Goal: Navigation & Orientation: Find specific page/section

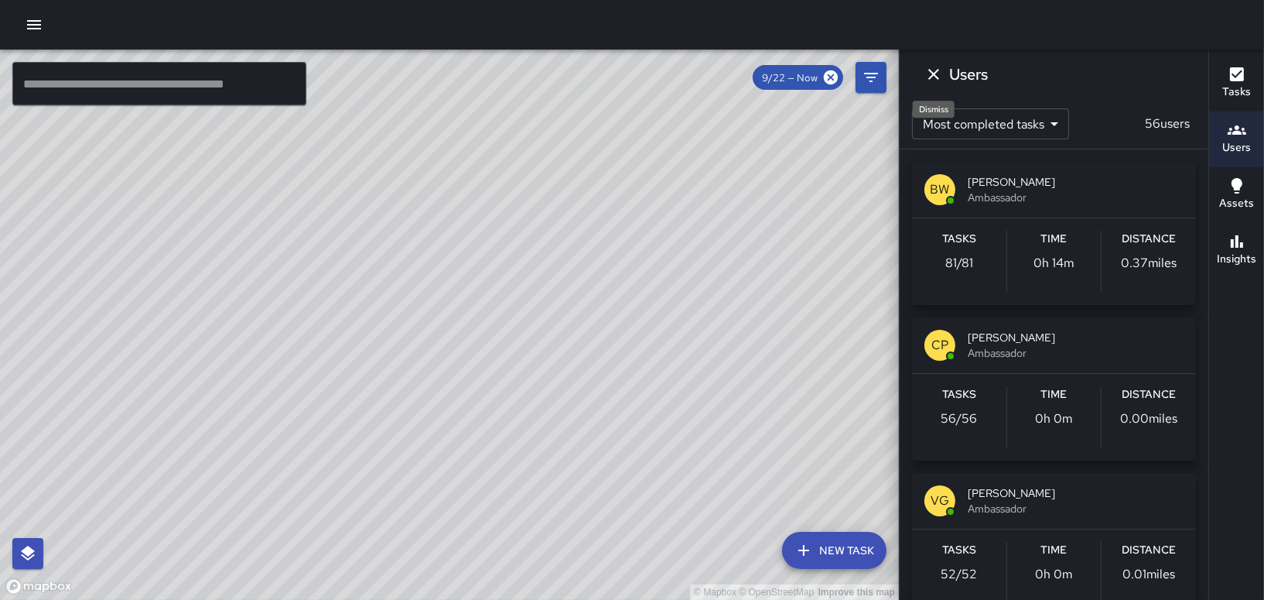
click at [932, 70] on icon "Dismiss" at bounding box center [933, 74] width 19 height 19
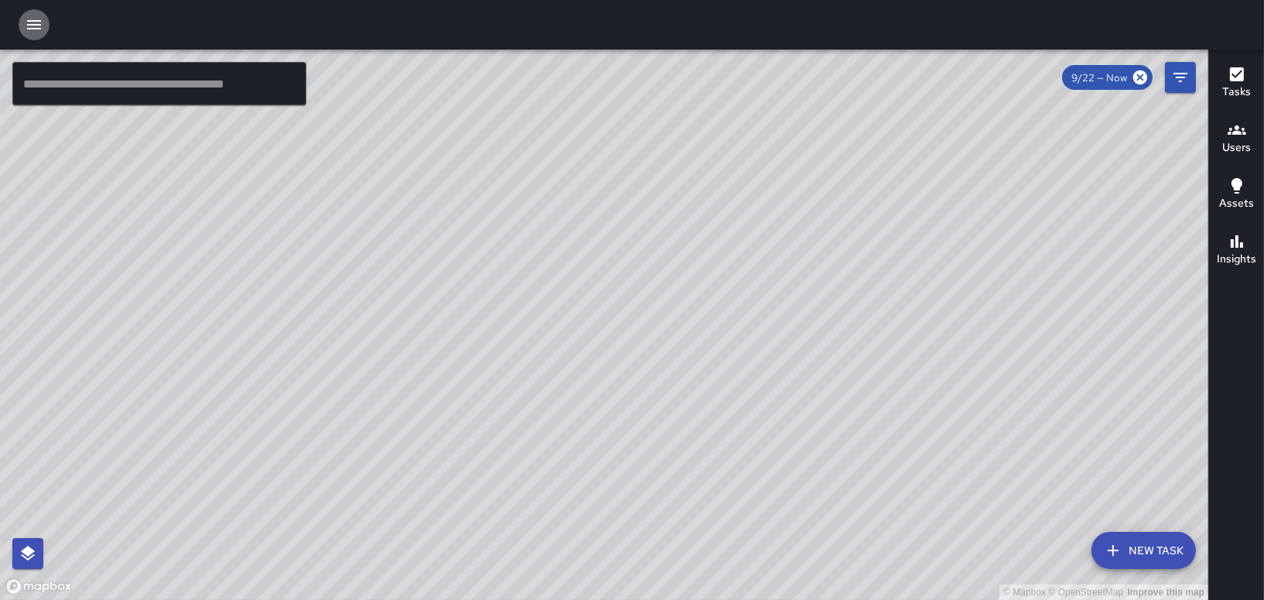
click at [30, 23] on icon "button" at bounding box center [34, 24] width 19 height 19
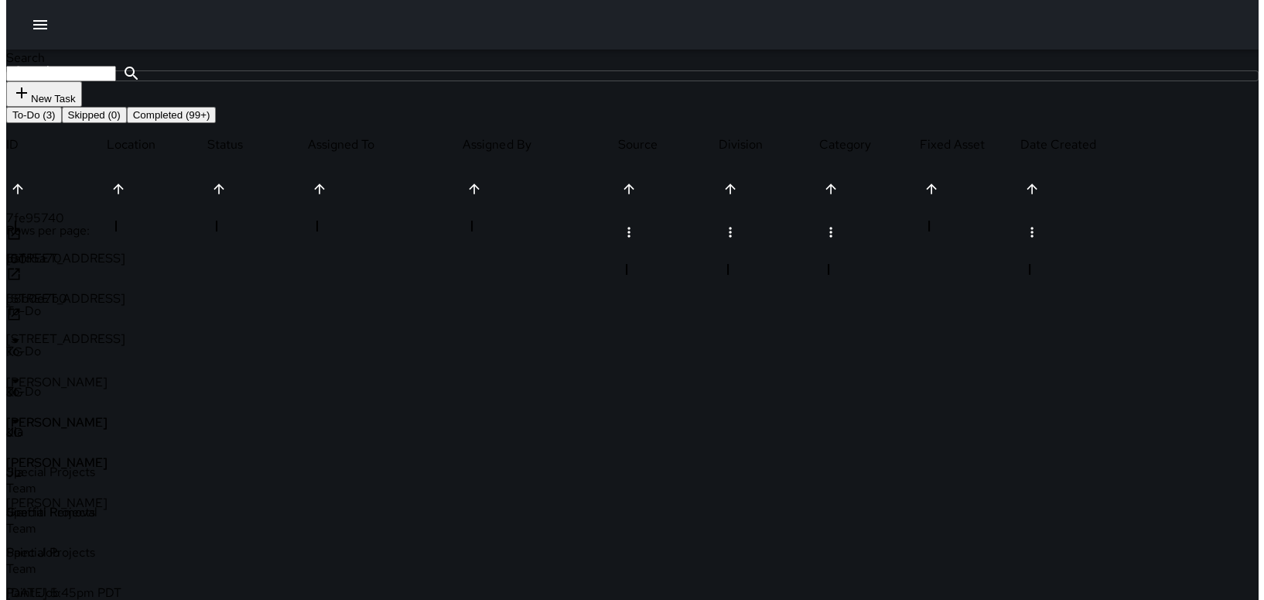
scroll to position [643, 1137]
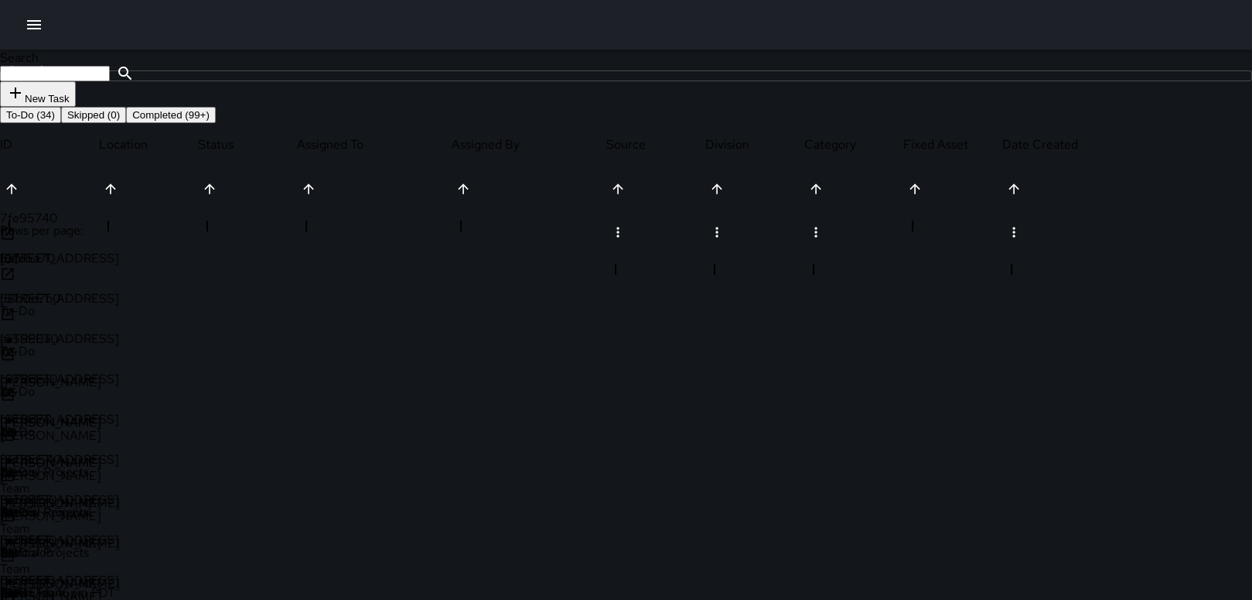
click at [32, 19] on icon "button" at bounding box center [34, 24] width 19 height 19
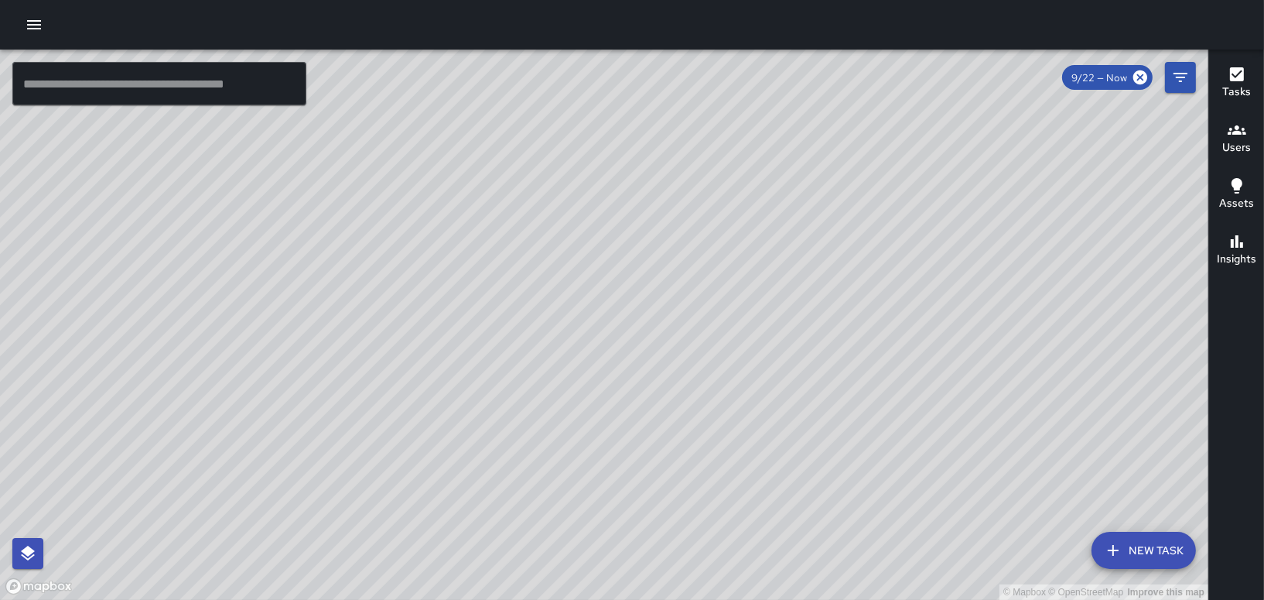
drag, startPoint x: 712, startPoint y: 325, endPoint x: 738, endPoint y: 614, distance: 290.5
click at [738, 599] on html "© Mapbox © OpenStreetMap Improve this map ​ New Task 9/22 — Now Map Layers Task…" at bounding box center [632, 300] width 1264 height 600
drag, startPoint x: 761, startPoint y: 274, endPoint x: 752, endPoint y: 438, distance: 164.3
click at [752, 438] on div "© Mapbox © OpenStreetMap Improve this map" at bounding box center [604, 325] width 1208 height 550
drag, startPoint x: 573, startPoint y: 384, endPoint x: 347, endPoint y: -20, distance: 463.1
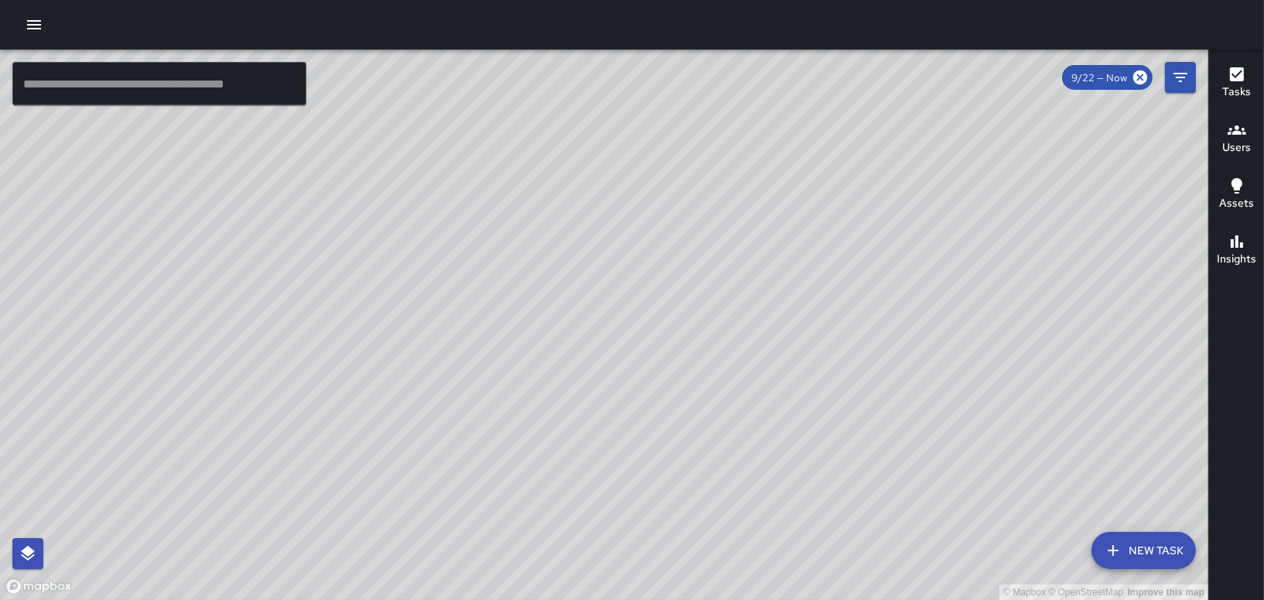
click at [347, 0] on html "© Mapbox © OpenStreetMap Improve this map ​ New Task 9/22 — Now Map Layers Task…" at bounding box center [632, 300] width 1264 height 600
drag, startPoint x: 446, startPoint y: 268, endPoint x: 1014, endPoint y: 349, distance: 574.4
click at [1014, 349] on div "© Mapbox © OpenStreetMap Improve this map" at bounding box center [604, 325] width 1208 height 550
drag, startPoint x: 566, startPoint y: 452, endPoint x: 584, endPoint y: 350, distance: 103.8
click at [584, 350] on div "© Mapbox © OpenStreetMap Improve this map" at bounding box center [604, 325] width 1208 height 550
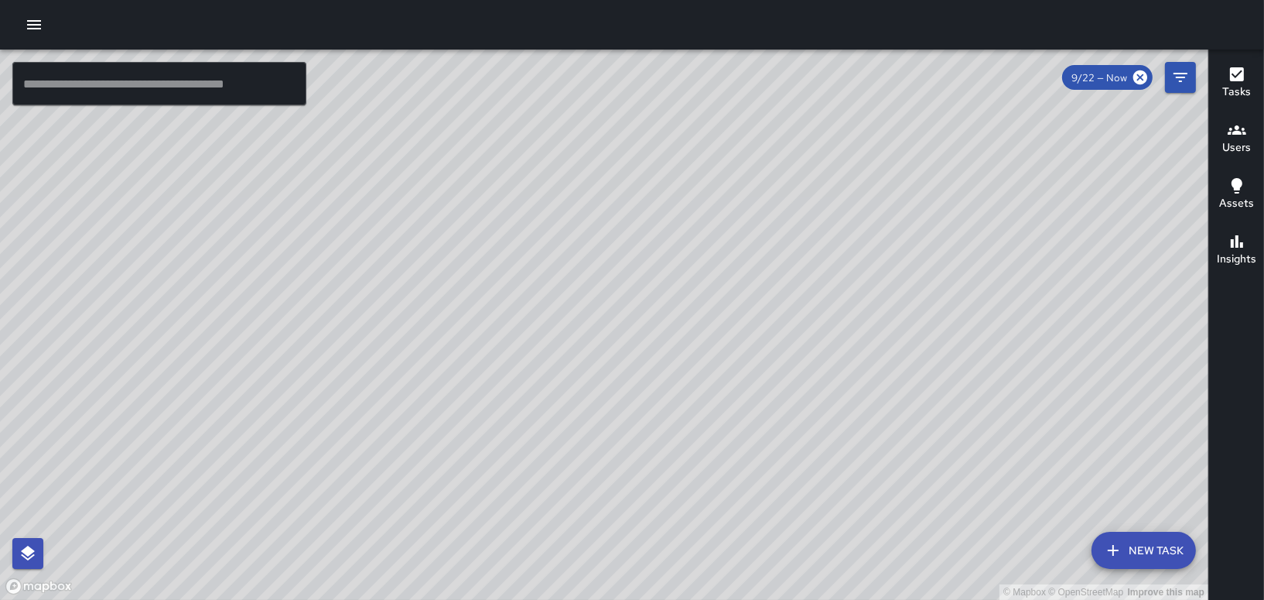
drag, startPoint x: 566, startPoint y: 411, endPoint x: 1061, endPoint y: 297, distance: 508.7
click at [1061, 297] on div "© Mapbox © OpenStreetMap Improve this map" at bounding box center [604, 325] width 1208 height 550
drag, startPoint x: 647, startPoint y: 298, endPoint x: 895, endPoint y: 319, distance: 249.3
click at [921, 313] on div "© Mapbox © OpenStreetMap Improve this map" at bounding box center [604, 325] width 1208 height 550
drag, startPoint x: 687, startPoint y: 315, endPoint x: 874, endPoint y: 514, distance: 273.1
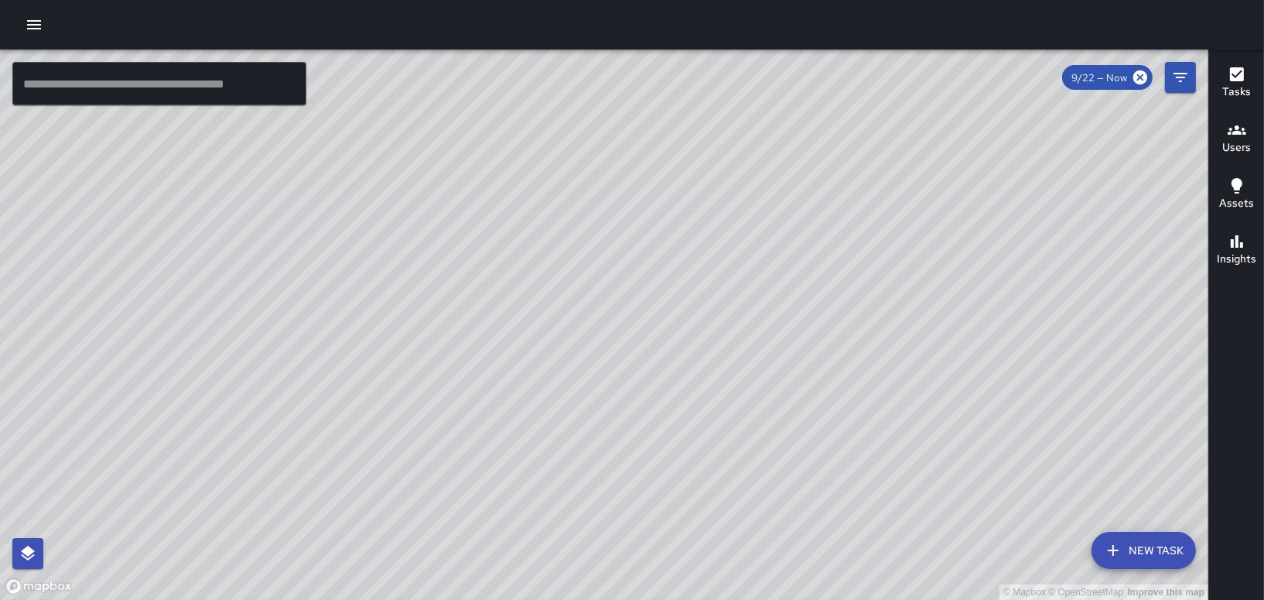
click at [874, 514] on div "© Mapbox © OpenStreetMap Improve this map" at bounding box center [604, 325] width 1208 height 550
drag, startPoint x: 650, startPoint y: 364, endPoint x: 964, endPoint y: 327, distance: 316.2
click at [965, 327] on div "© Mapbox © OpenStreetMap Improve this map" at bounding box center [604, 325] width 1208 height 550
drag, startPoint x: 646, startPoint y: 324, endPoint x: 1262, endPoint y: 443, distance: 627.2
click at [1262, 443] on div "© Mapbox © OpenStreetMap Improve this map ​ New Task 9/22 — Now Map Layers Task…" at bounding box center [632, 325] width 1264 height 550
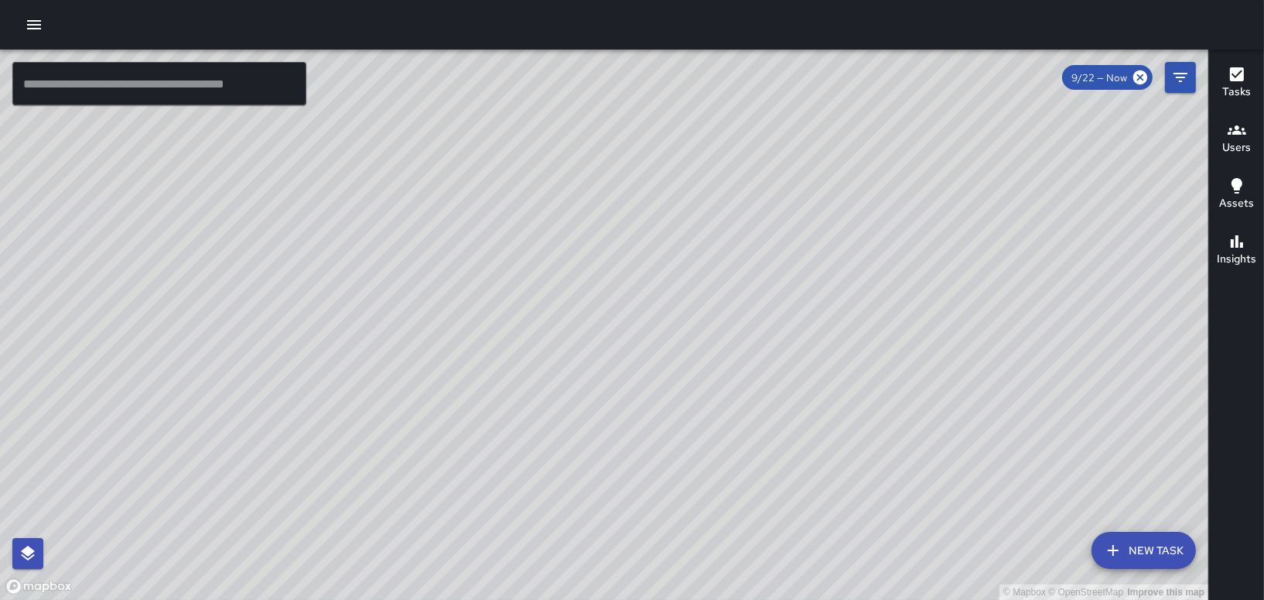
drag, startPoint x: 319, startPoint y: 365, endPoint x: 1266, endPoint y: 220, distance: 957.1
click at [1263, 220] on html "© Mapbox © OpenStreetMap Improve this map ​ New Task 9/22 — Now Map Layers Task…" at bounding box center [632, 300] width 1264 height 600
drag, startPoint x: 537, startPoint y: 400, endPoint x: 1150, endPoint y: 208, distance: 642.8
click at [1260, 159] on div "© Mapbox © OpenStreetMap Improve this map ​ New Task 9/22 — Now Map Layers Task…" at bounding box center [632, 325] width 1264 height 550
drag, startPoint x: 658, startPoint y: 282, endPoint x: 808, endPoint y: 77, distance: 253.9
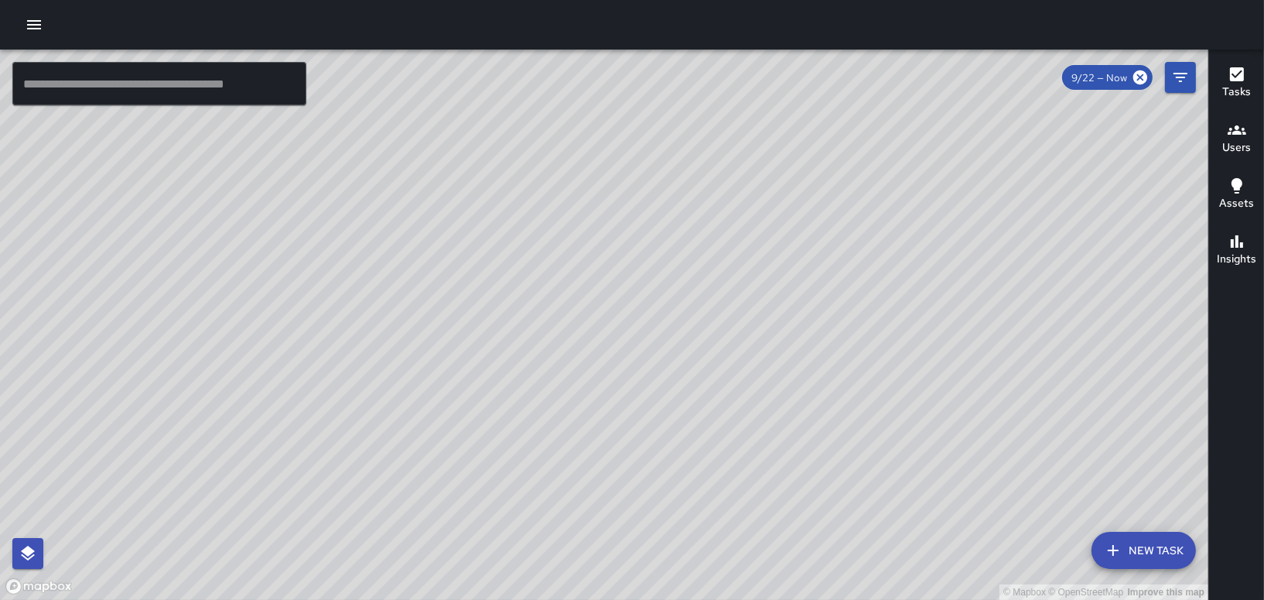
click at [808, 77] on div "© Mapbox © OpenStreetMap Improve this map" at bounding box center [604, 325] width 1208 height 550
drag, startPoint x: 745, startPoint y: 236, endPoint x: 460, endPoint y: 220, distance: 285.1
